Goal: Transaction & Acquisition: Purchase product/service

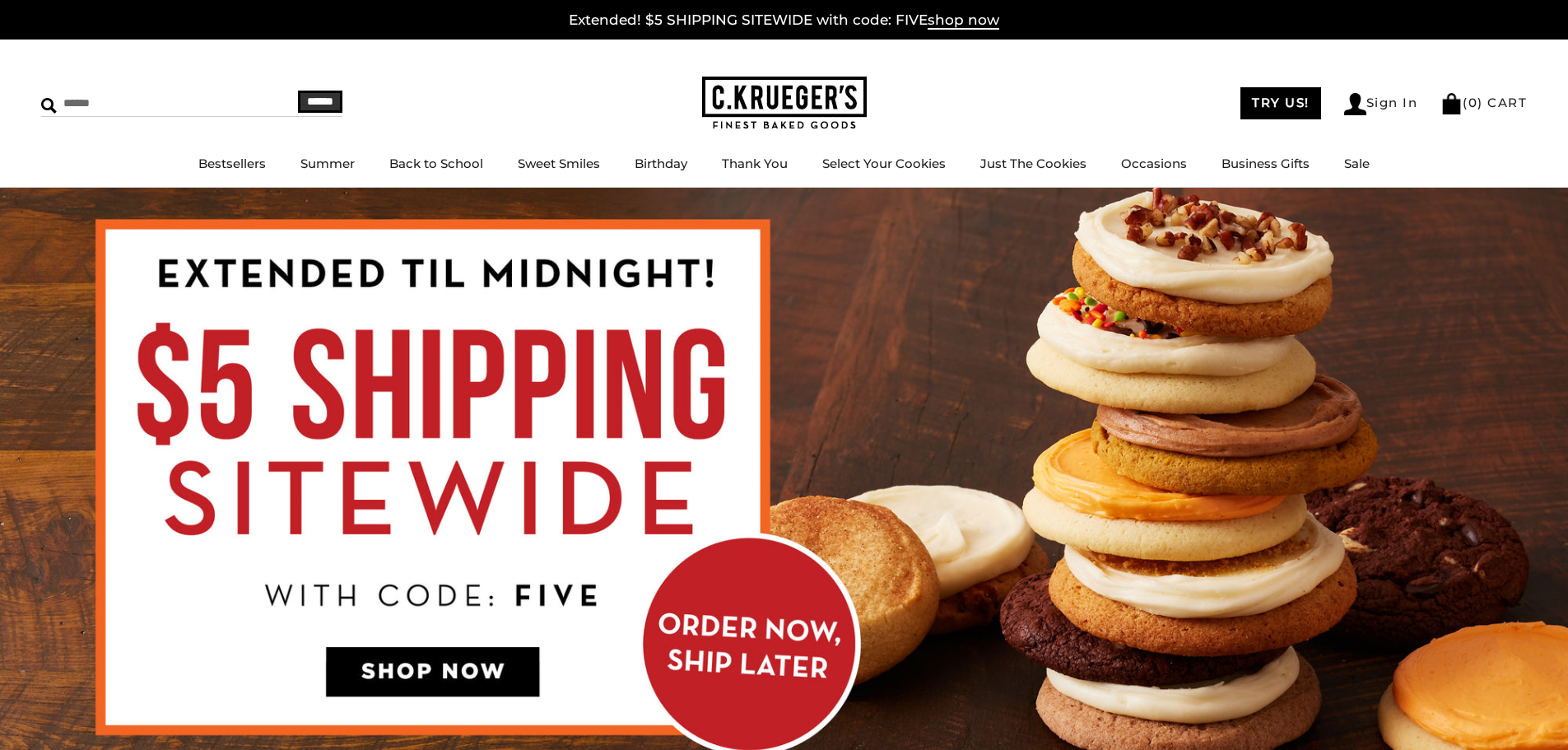
click at [100, 103] on input "Search" at bounding box center [139, 103] width 196 height 26
type input "***"
click at [298, 91] on input "******" at bounding box center [320, 102] width 44 height 22
